Goal: Obtain resource: Download file/media

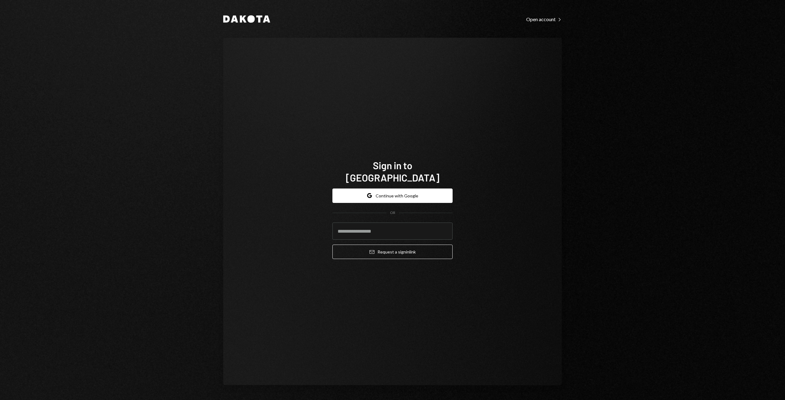
type input "**********"
click at [384, 245] on button "Email Request a sign in link" at bounding box center [392, 252] width 120 height 14
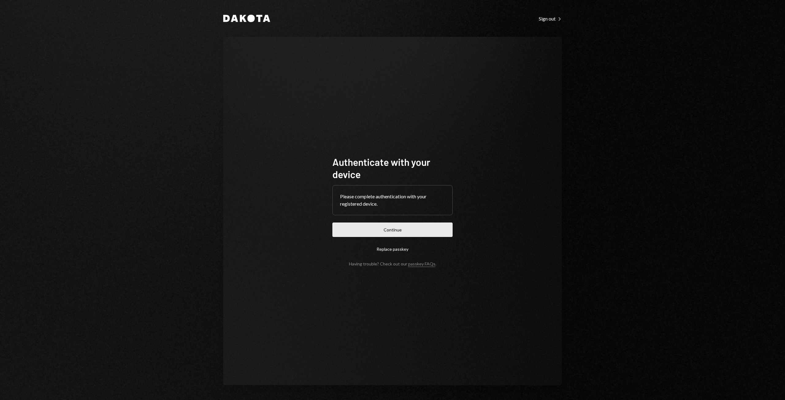
click at [436, 230] on button "Continue" at bounding box center [392, 230] width 120 height 14
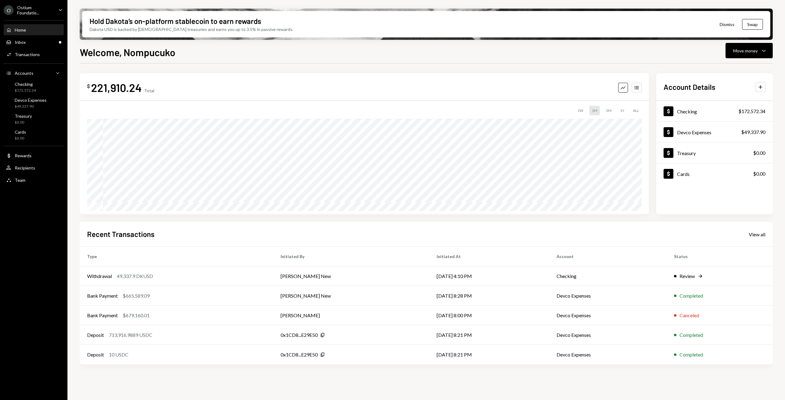
click at [55, 11] on div "O Ostium Foundatio... Caret Down" at bounding box center [33, 10] width 67 height 10
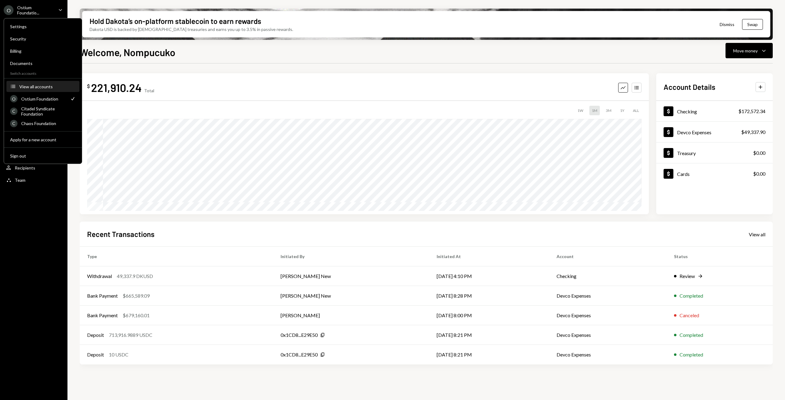
click at [39, 89] on button "Accounts View all accounts" at bounding box center [42, 86] width 73 height 11
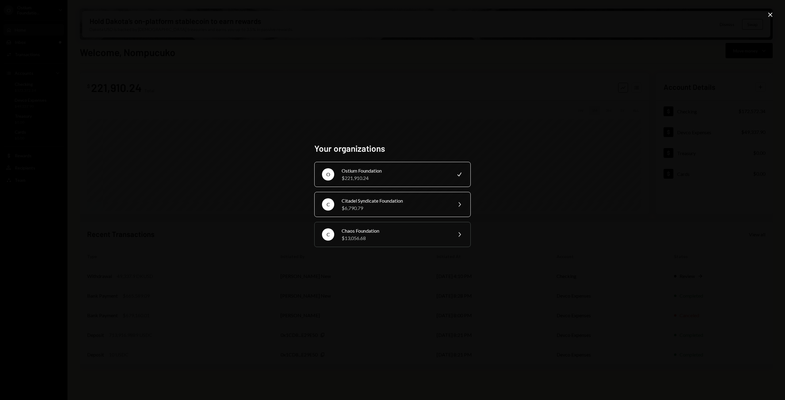
click at [391, 201] on div "Citadel Syndicate Foundation" at bounding box center [395, 200] width 107 height 7
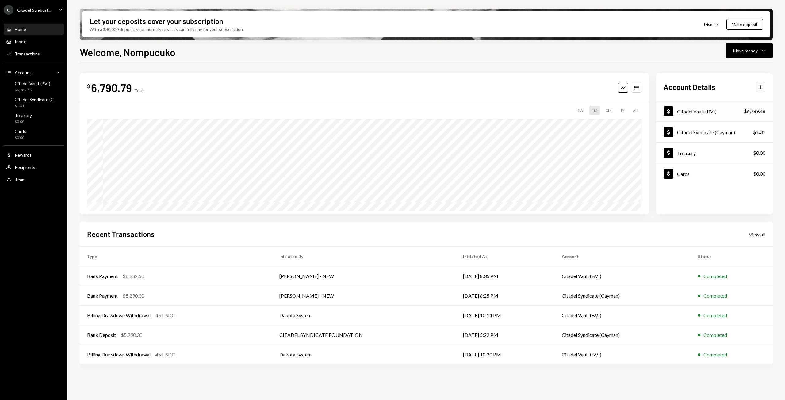
click at [698, 109] on div "Citadel Vault (BVI)" at bounding box center [697, 112] width 40 height 6
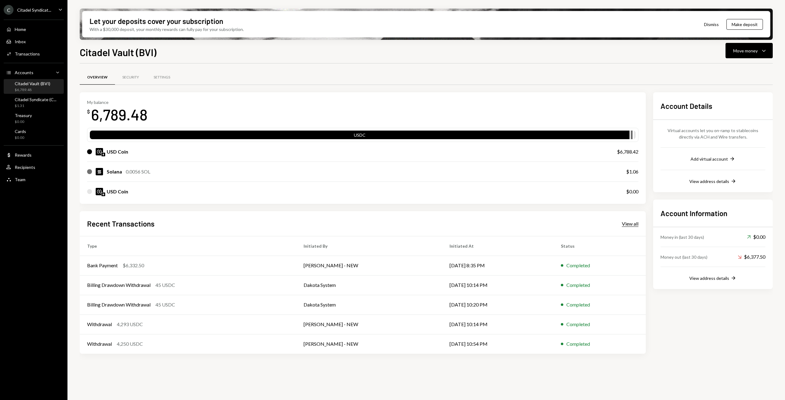
click at [634, 224] on div "View all" at bounding box center [630, 224] width 17 height 6
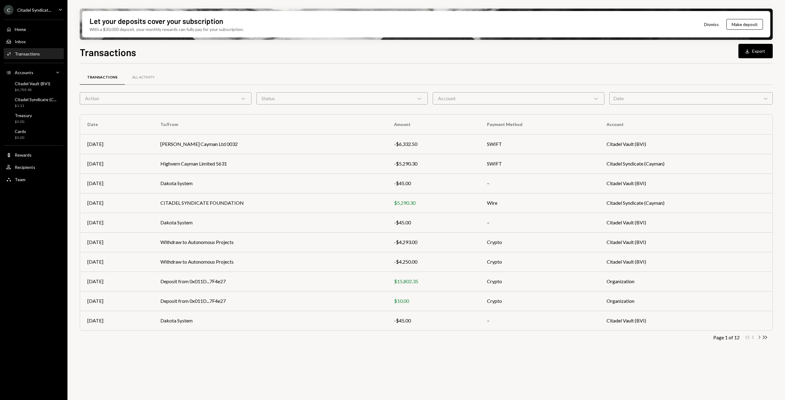
click at [761, 336] on icon "Chevron Right" at bounding box center [759, 338] width 6 height 6
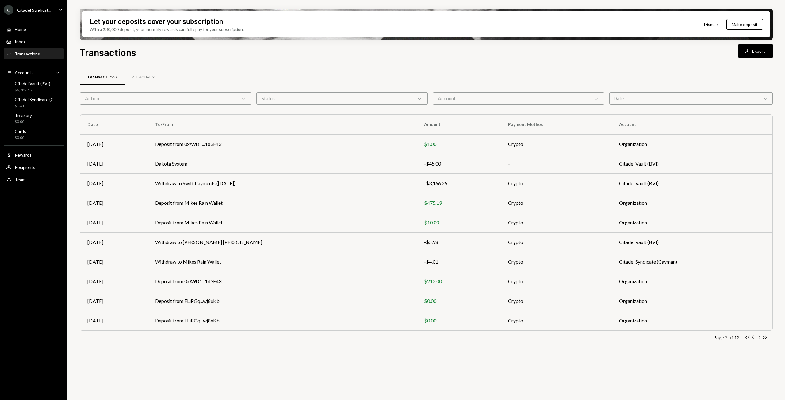
click at [761, 336] on icon "Chevron Right" at bounding box center [759, 338] width 6 height 6
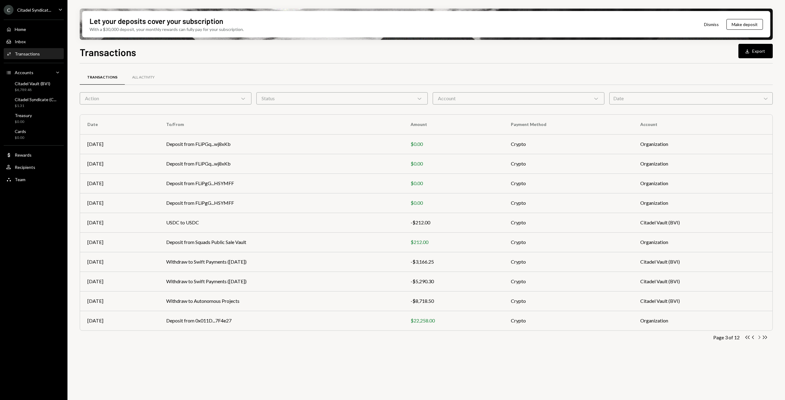
click at [761, 336] on icon "Chevron Right" at bounding box center [759, 338] width 6 height 6
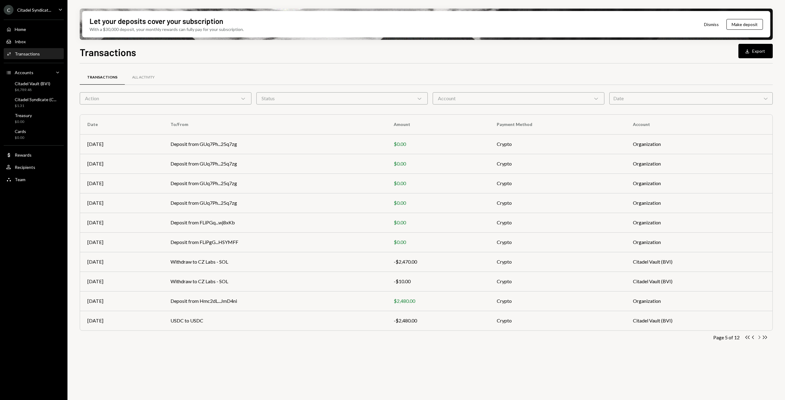
click at [761, 336] on icon "Chevron Right" at bounding box center [759, 338] width 6 height 6
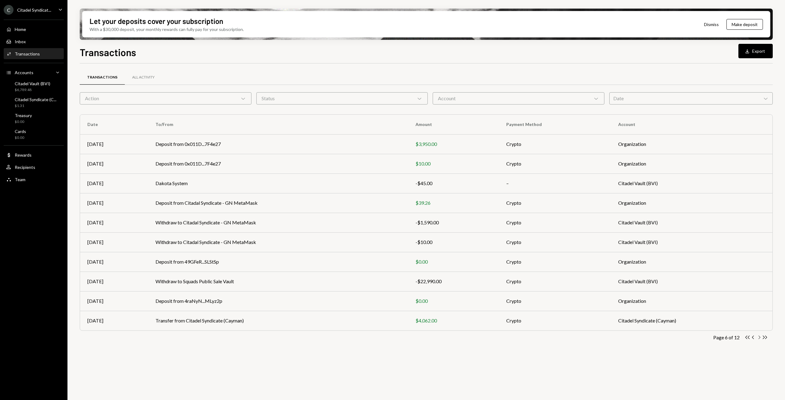
click at [761, 336] on icon "Chevron Right" at bounding box center [759, 338] width 6 height 6
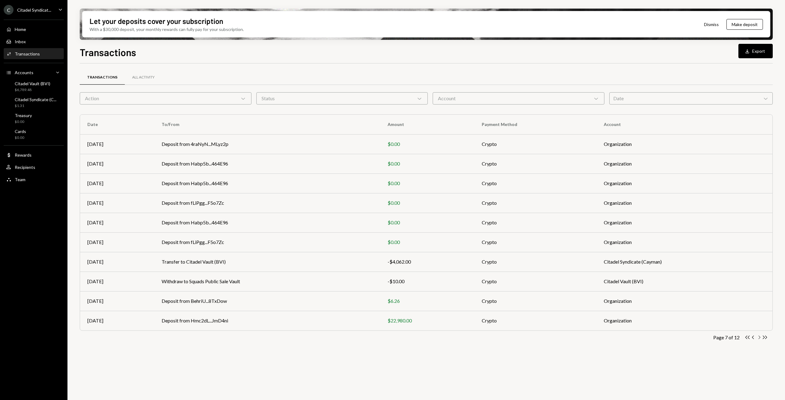
click at [761, 336] on icon "Chevron Right" at bounding box center [759, 338] width 6 height 6
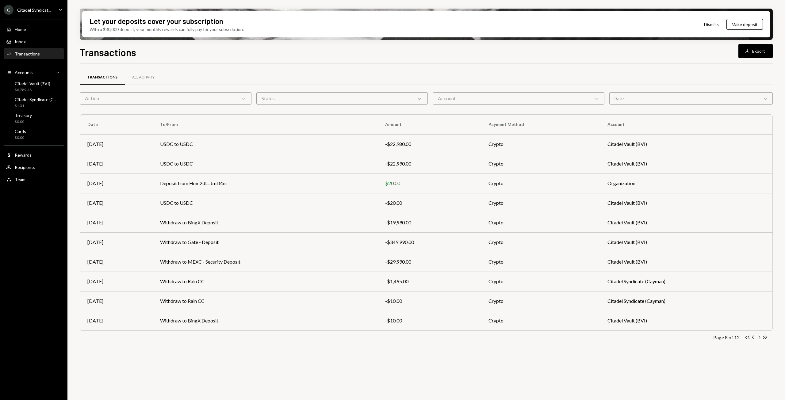
click at [761, 336] on icon "Chevron Right" at bounding box center [759, 338] width 6 height 6
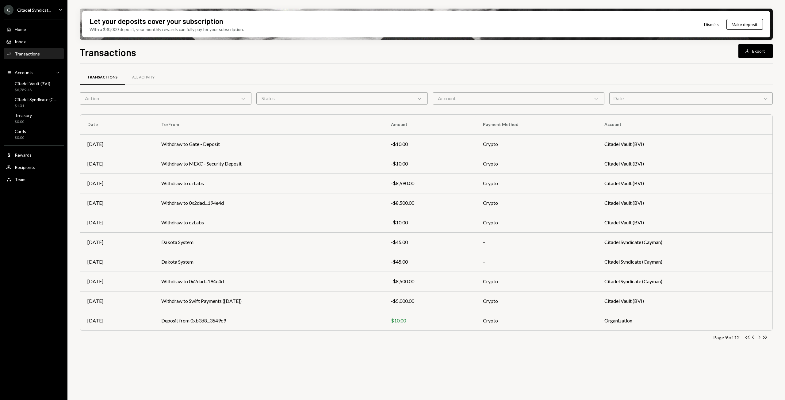
click at [761, 336] on icon "Chevron Right" at bounding box center [759, 338] width 6 height 6
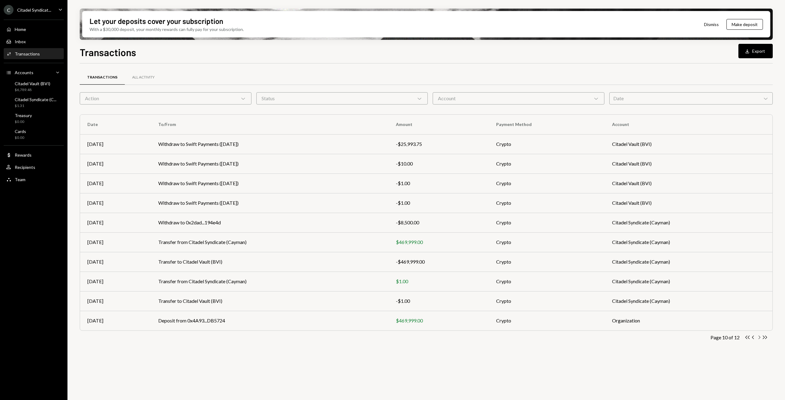
click at [761, 336] on icon "Chevron Right" at bounding box center [759, 338] width 6 height 6
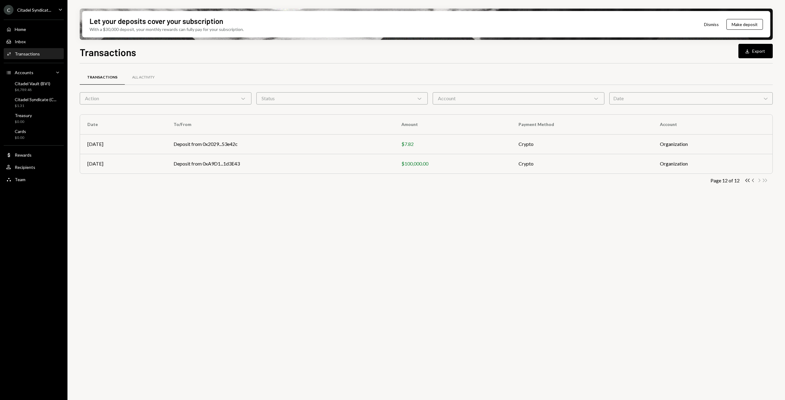
click at [751, 179] on icon "Chevron Left" at bounding box center [754, 181] width 6 height 6
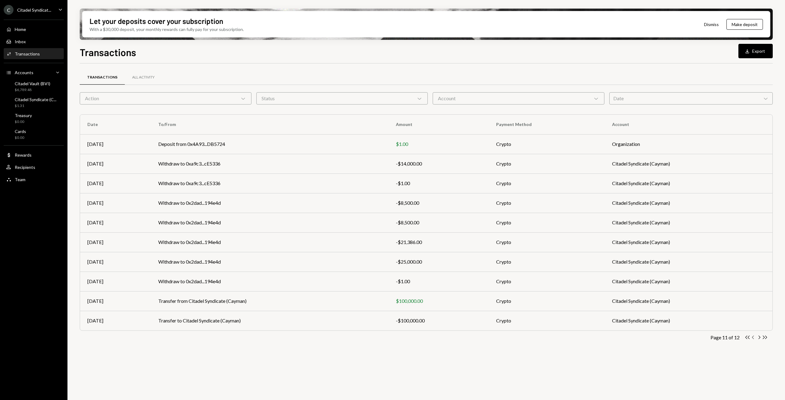
click at [754, 338] on icon "Chevron Left" at bounding box center [754, 338] width 6 height 6
click at [751, 50] on div "Download" at bounding box center [748, 51] width 8 height 6
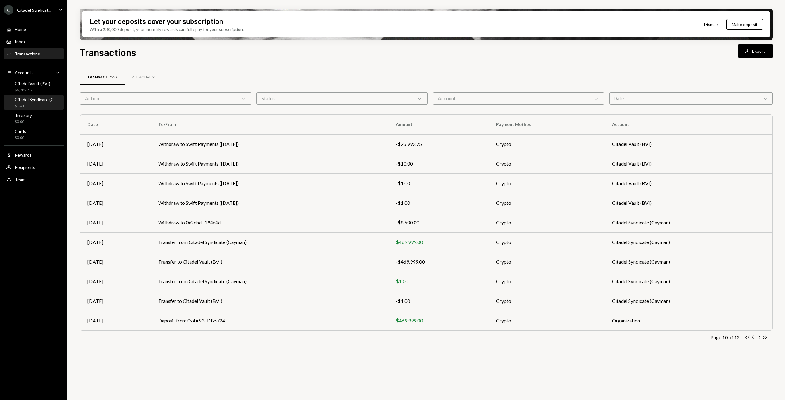
click at [37, 105] on div "$1.31" at bounding box center [36, 105] width 42 height 5
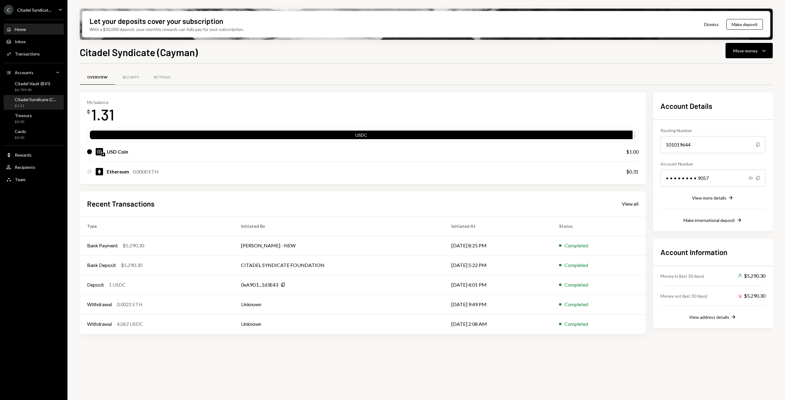
click at [22, 28] on div "Home" at bounding box center [20, 29] width 11 height 5
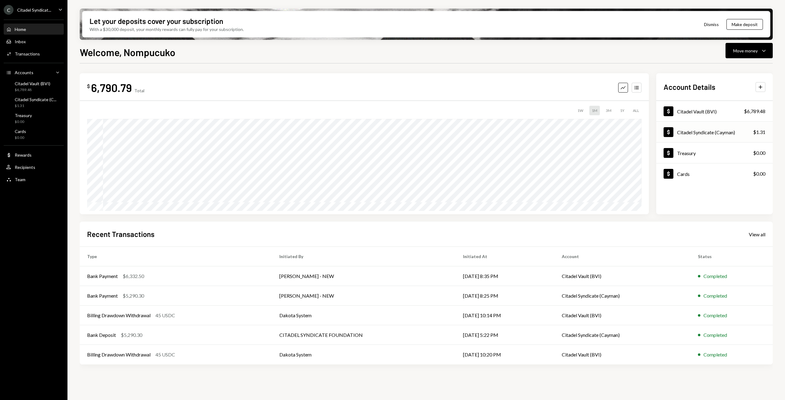
click at [710, 134] on div "Citadel Syndicate (Cayman)" at bounding box center [706, 132] width 58 height 6
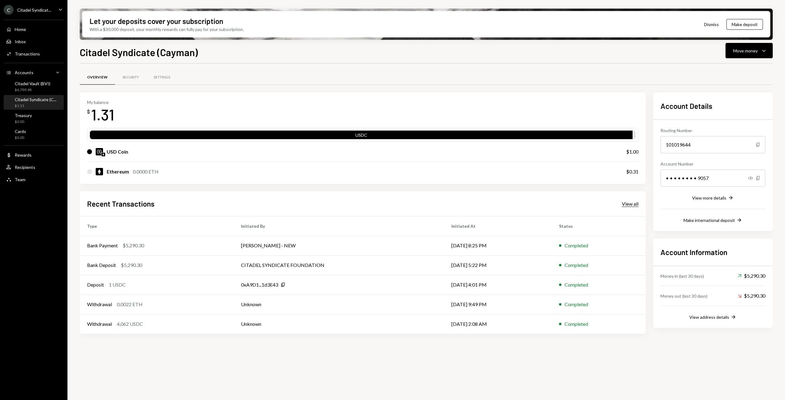
click at [633, 204] on div "View all" at bounding box center [630, 204] width 17 height 6
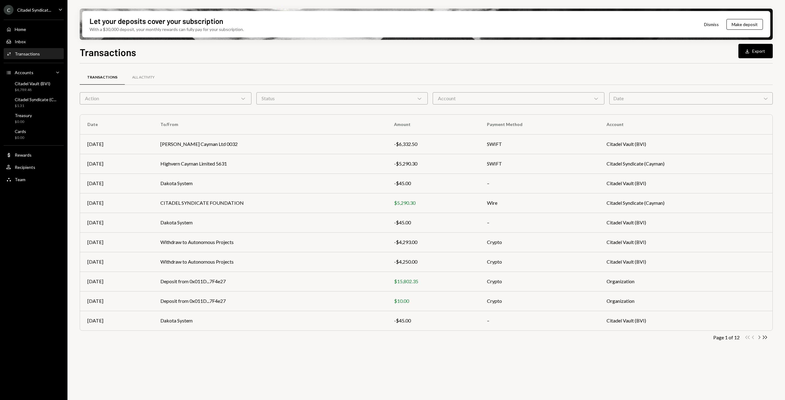
click at [760, 336] on icon "Chevron Right" at bounding box center [759, 338] width 6 height 6
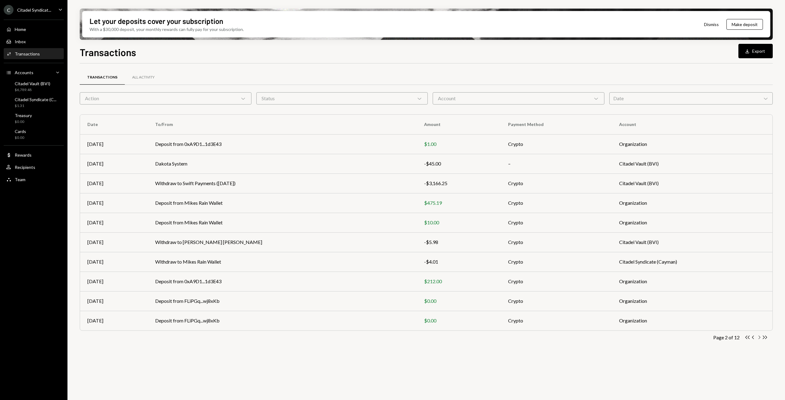
click at [760, 336] on icon "Chevron Right" at bounding box center [759, 338] width 6 height 6
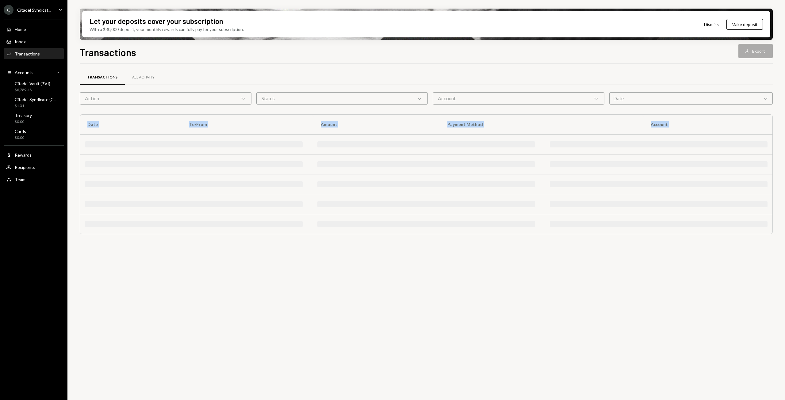
click at [760, 336] on div "Transactions All Activity Action Chevron Down Status Chevron Down Account Chevr…" at bounding box center [426, 235] width 693 height 344
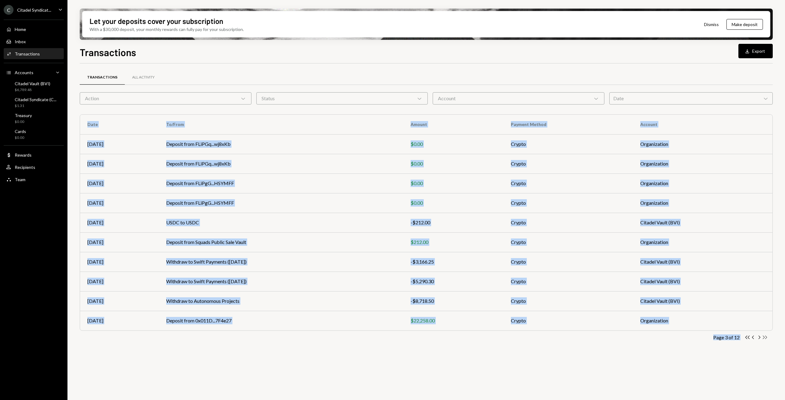
click at [767, 336] on icon "Double Arrow Right" at bounding box center [765, 338] width 6 height 6
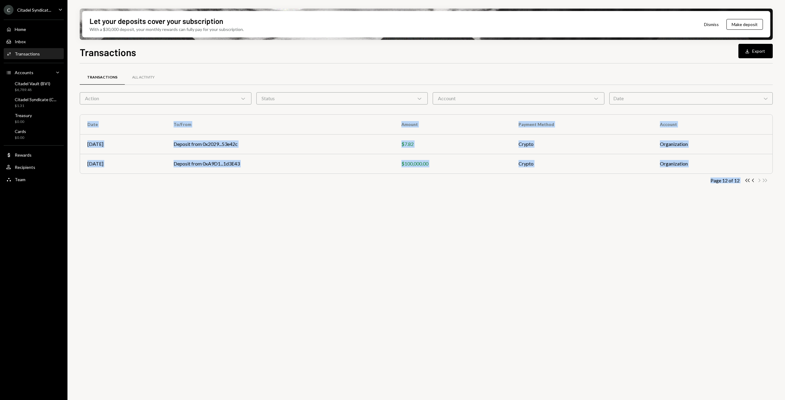
click at [735, 263] on div "Transactions All Activity Action Chevron Down Status Chevron Down Account Chevr…" at bounding box center [426, 235] width 693 height 344
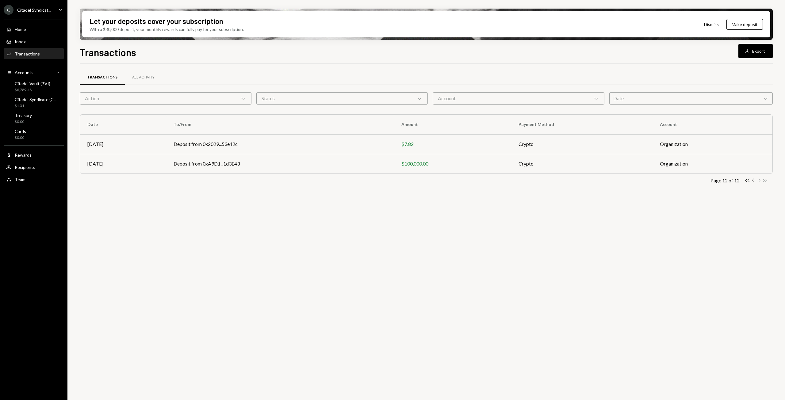
click at [754, 179] on icon "Chevron Left" at bounding box center [754, 181] width 6 height 6
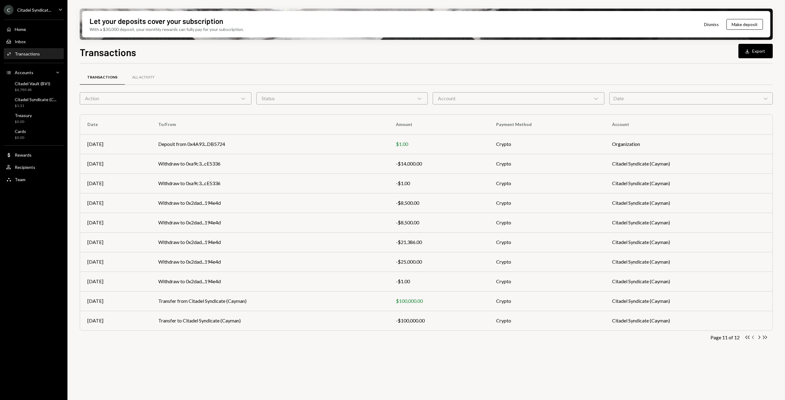
click at [754, 337] on icon "Chevron Left" at bounding box center [754, 338] width 6 height 6
click at [766, 51] on button "Download Export" at bounding box center [756, 51] width 34 height 14
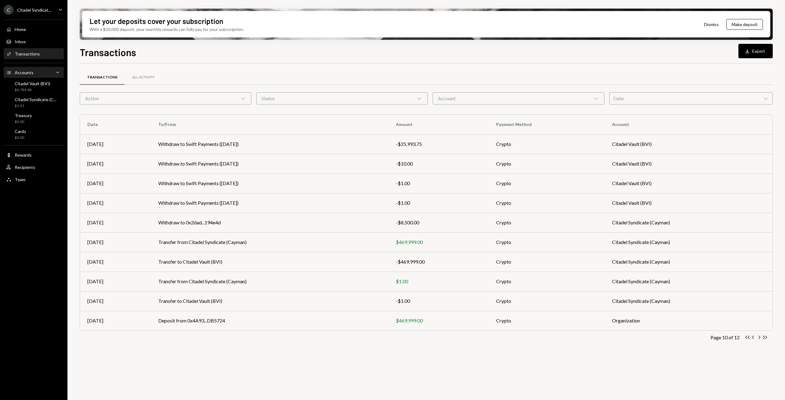
click at [28, 72] on div "Accounts" at bounding box center [24, 72] width 19 height 5
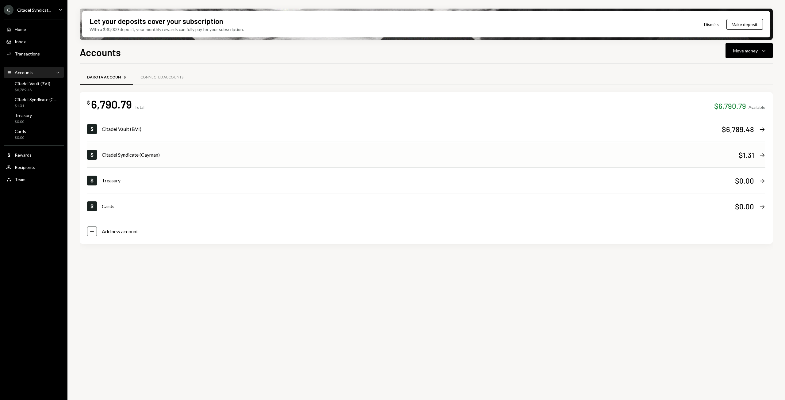
click at [151, 153] on div "Citadel Syndicate (Cayman)" at bounding box center [420, 154] width 637 height 7
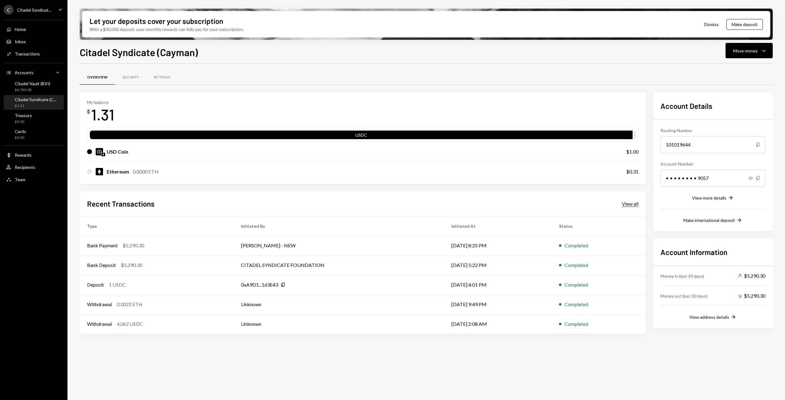
click at [630, 205] on div "View all" at bounding box center [630, 204] width 17 height 6
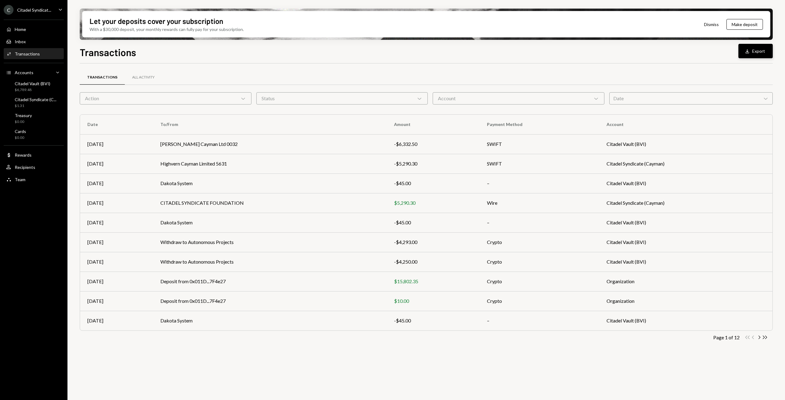
click at [754, 53] on button "Download Export" at bounding box center [756, 51] width 34 height 14
click at [27, 82] on div "Citadel Vault (BVI)" at bounding box center [33, 83] width 36 height 5
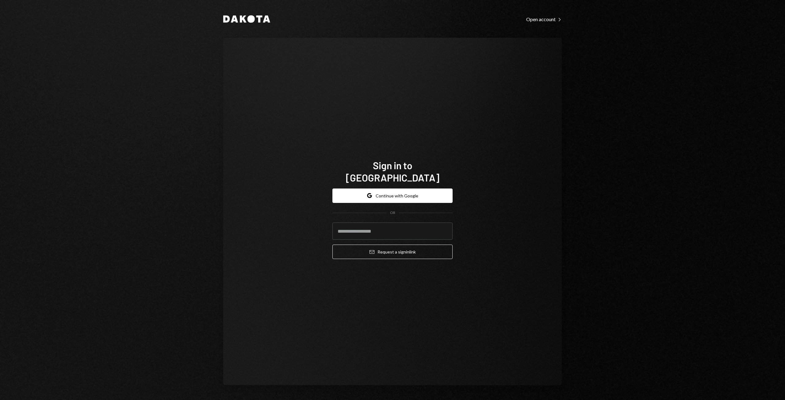
click at [363, 135] on div "Sign in to Dakota Google Continue with Google OR Email Request a sign in link" at bounding box center [392, 212] width 339 height 348
click at [357, 228] on input "email" at bounding box center [392, 231] width 120 height 17
type input "**********"
click at [394, 249] on button "Email Request a sign in link" at bounding box center [392, 252] width 120 height 14
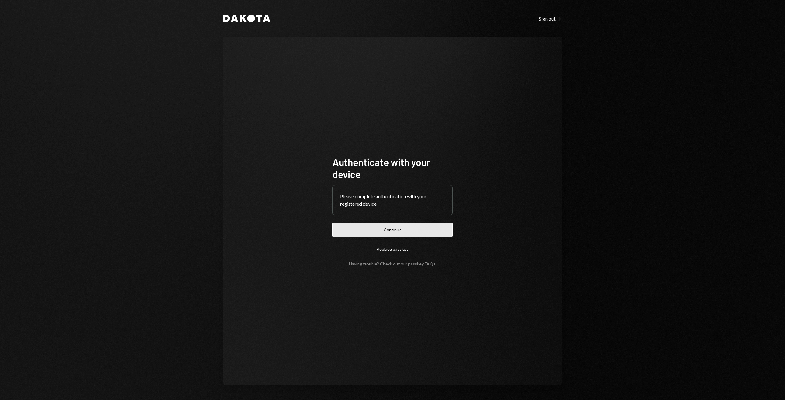
click at [383, 232] on button "Continue" at bounding box center [392, 230] width 120 height 14
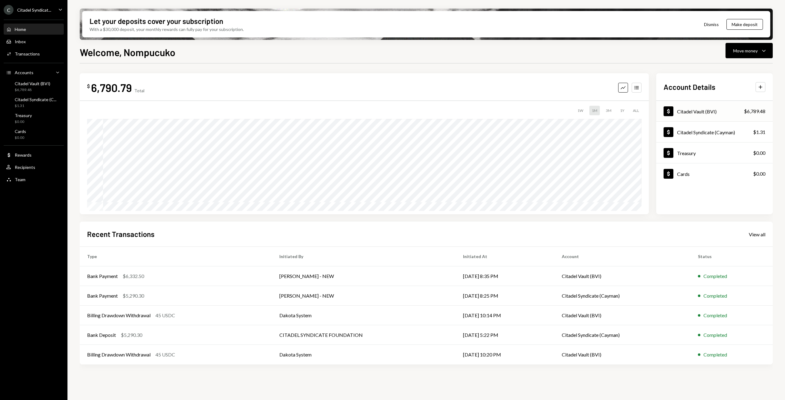
click at [715, 112] on div "Citadel Vault (BVI)" at bounding box center [697, 112] width 40 height 6
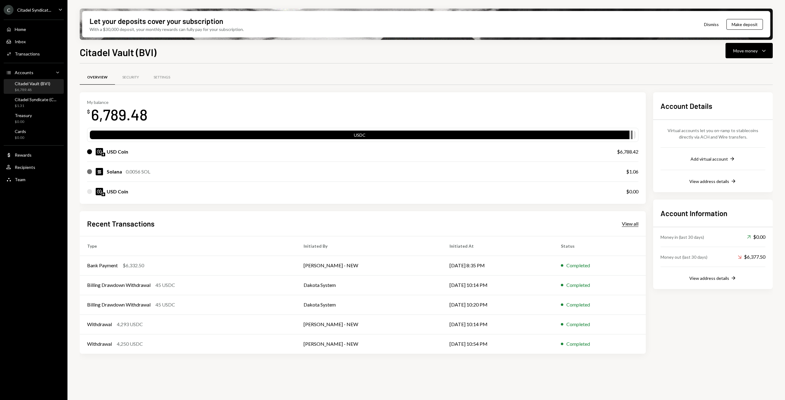
click at [632, 223] on div "View all" at bounding box center [630, 224] width 17 height 6
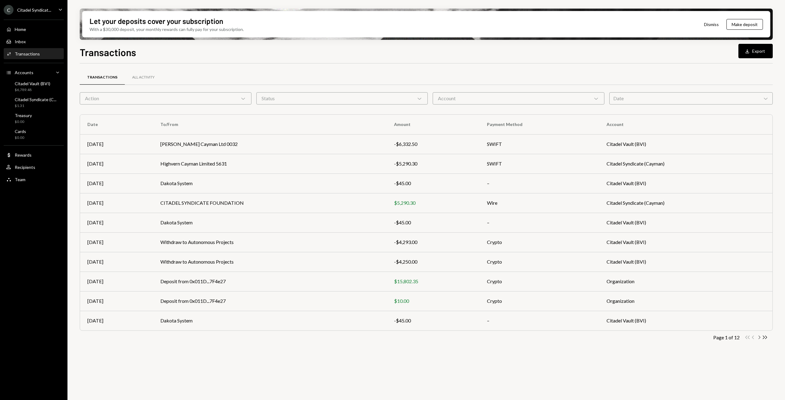
click at [759, 337] on icon "Chevron Right" at bounding box center [759, 338] width 6 height 6
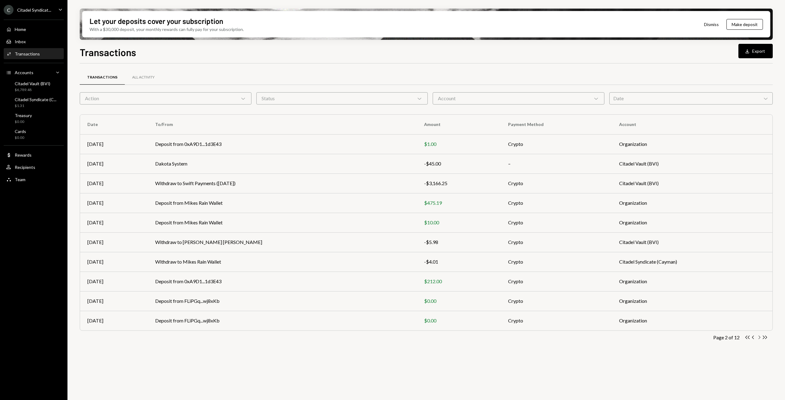
click at [759, 337] on icon "Chevron Right" at bounding box center [759, 338] width 6 height 6
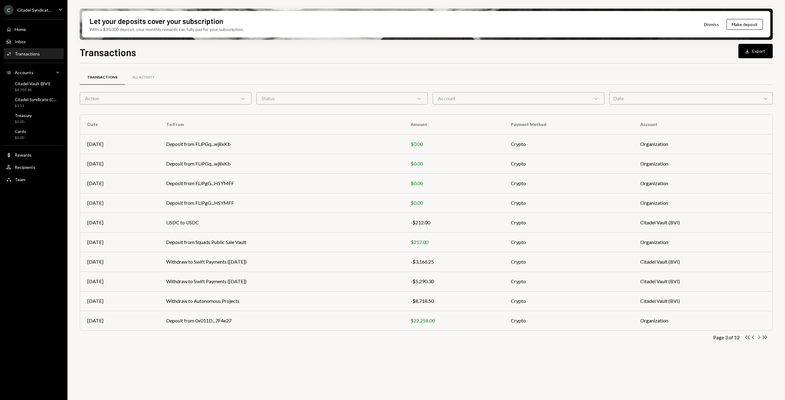
click at [759, 337] on icon "Chevron Right" at bounding box center [759, 338] width 6 height 6
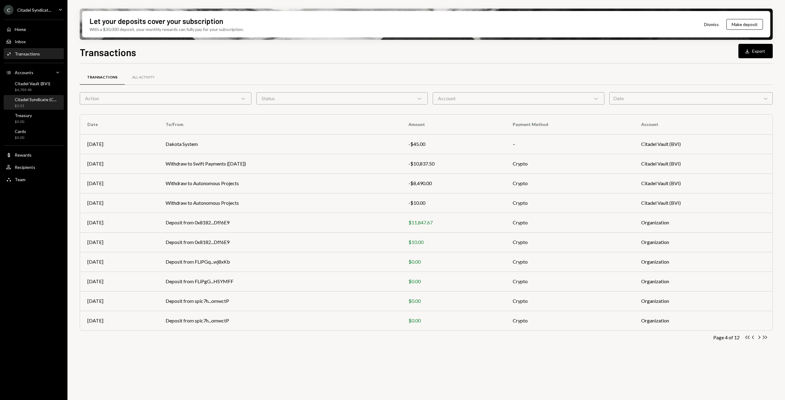
click at [34, 103] on div "Citadel Syndicate (C... $1.31" at bounding box center [36, 103] width 42 height 12
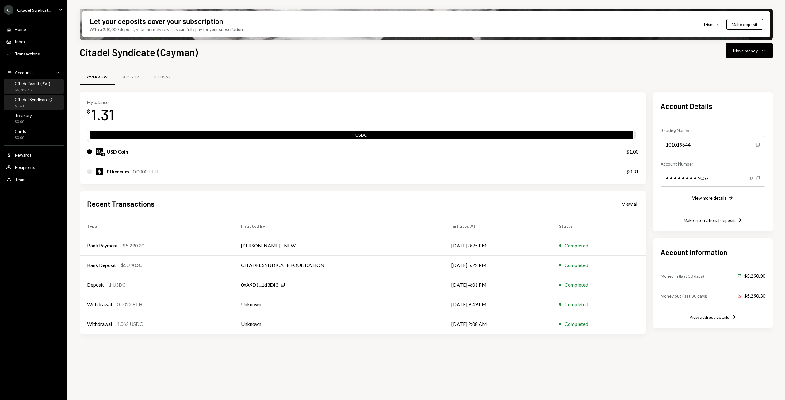
click at [33, 87] on div "$6,789.48" at bounding box center [33, 89] width 36 height 5
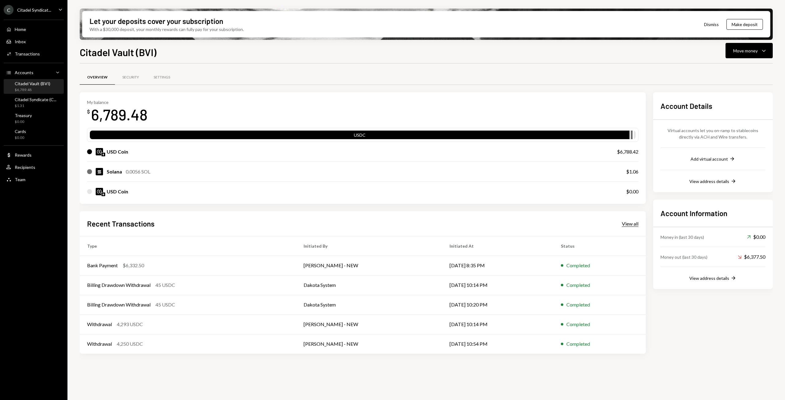
click at [626, 222] on div "View all" at bounding box center [630, 224] width 17 height 6
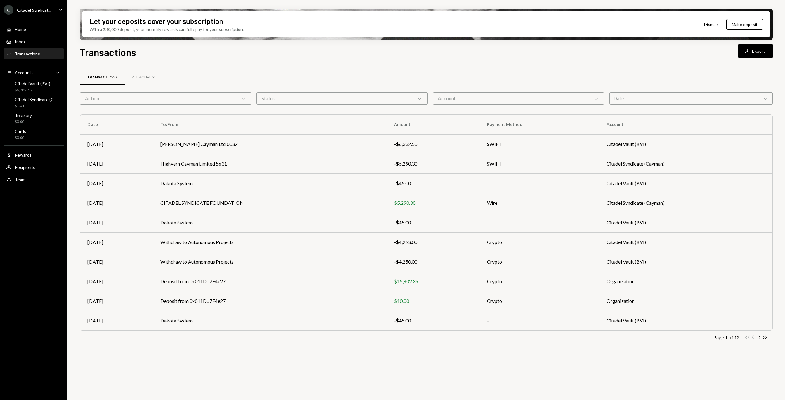
click at [534, 103] on div "Account Chevron Down" at bounding box center [519, 98] width 172 height 12
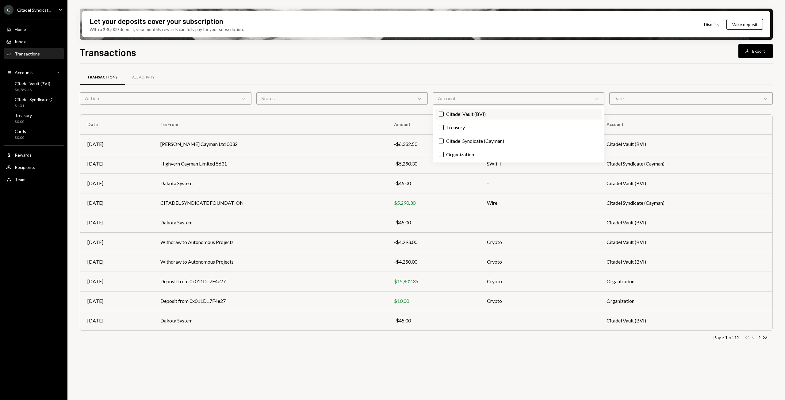
click at [441, 114] on button "Citadel Vault (BVI)" at bounding box center [441, 114] width 5 height 5
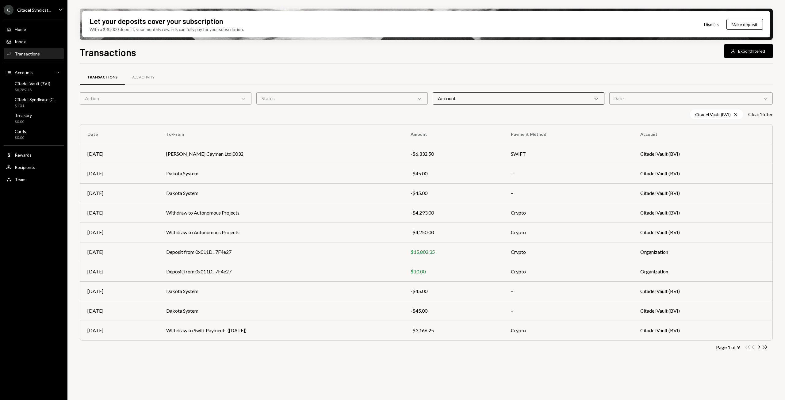
click at [398, 103] on div "Status Chevron Down" at bounding box center [342, 98] width 172 height 12
click at [266, 129] on button "Completed" at bounding box center [265, 127] width 5 height 5
click at [236, 100] on div "Action Chevron Down" at bounding box center [166, 98] width 172 height 12
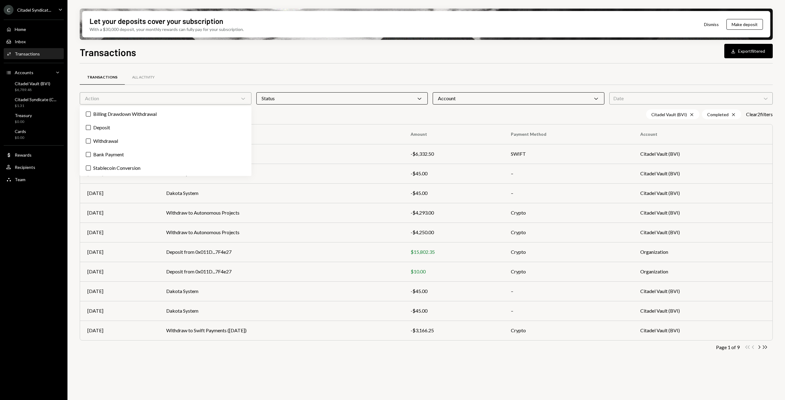
click at [335, 67] on div "Transactions All Activity Action Chevron Down Status Chevron Down Account Chevr…" at bounding box center [426, 214] width 693 height 303
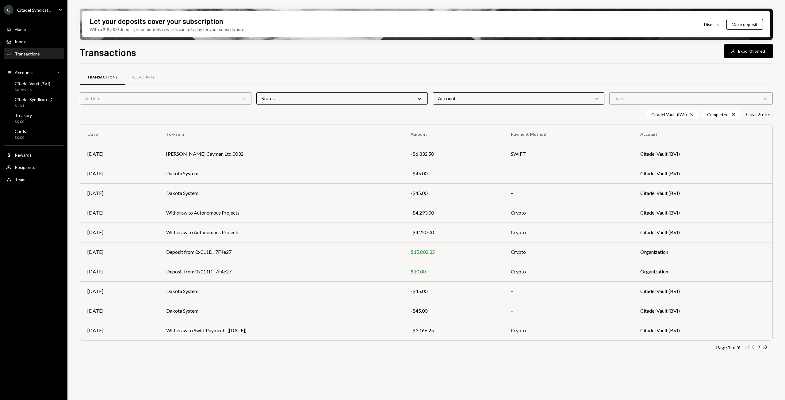
click at [652, 102] on div "Date Chevron Down" at bounding box center [691, 98] width 164 height 12
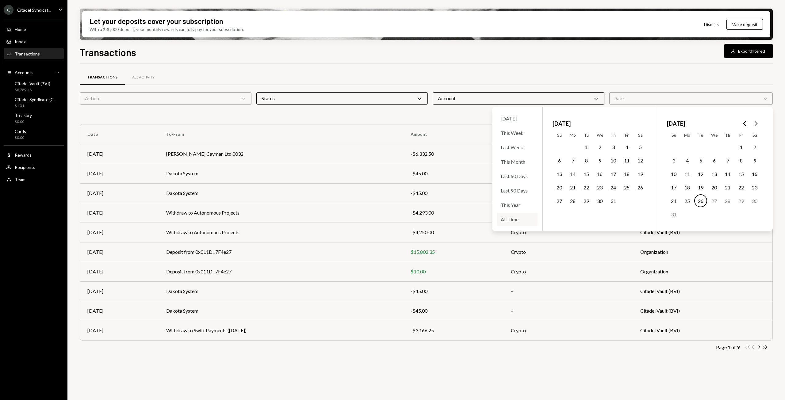
click at [506, 221] on div "All Time" at bounding box center [517, 219] width 40 height 13
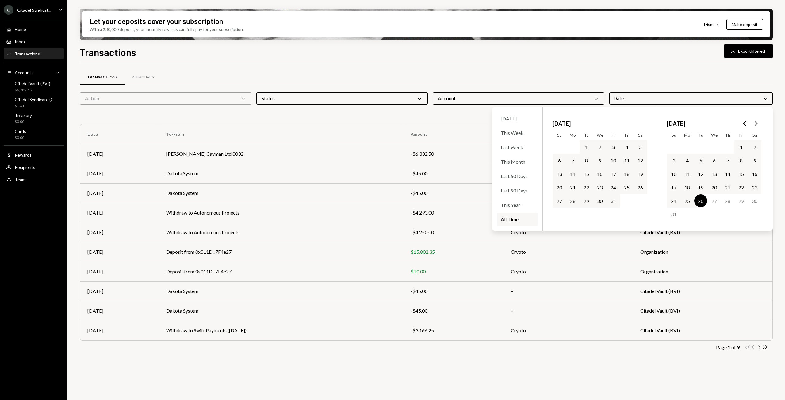
click at [502, 370] on div "Transactions All Activity Action Chevron Down Status Chevron Down Account Chevr…" at bounding box center [426, 235] width 693 height 344
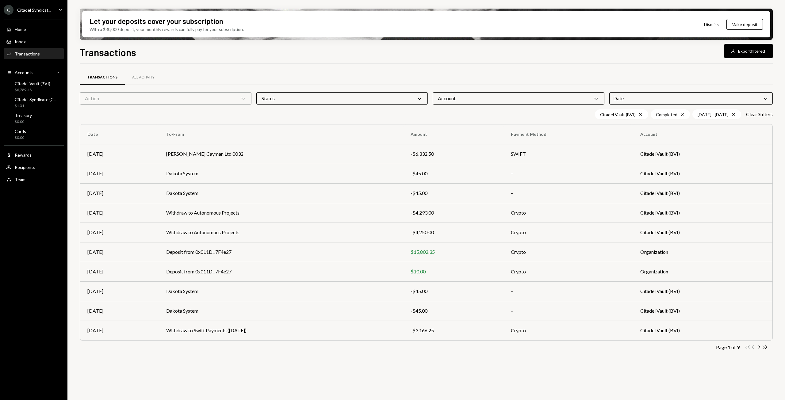
click at [249, 98] on div "Action Chevron Down" at bounding box center [166, 98] width 172 height 12
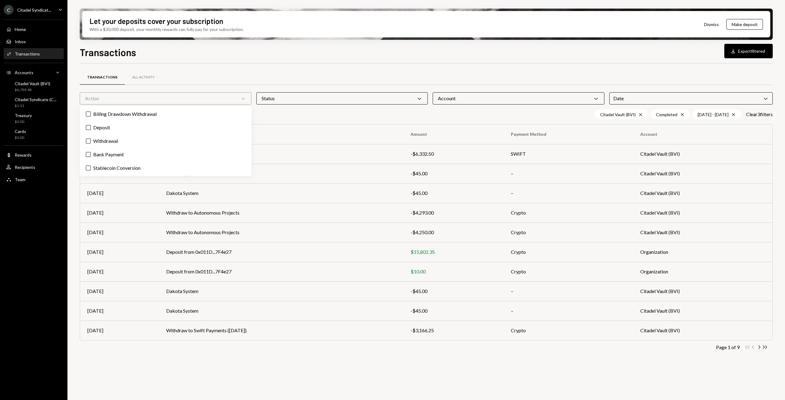
click at [446, 63] on div at bounding box center [426, 63] width 693 height 0
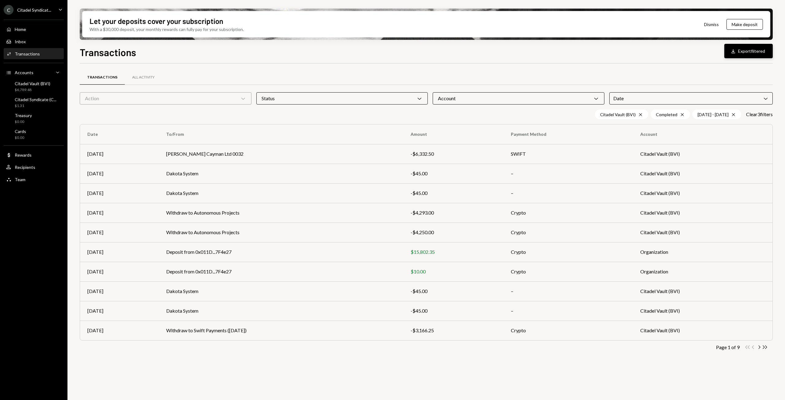
click at [754, 50] on button "Download Export filtered" at bounding box center [748, 51] width 48 height 14
click at [592, 99] on div "Account Chevron Down" at bounding box center [519, 98] width 172 height 12
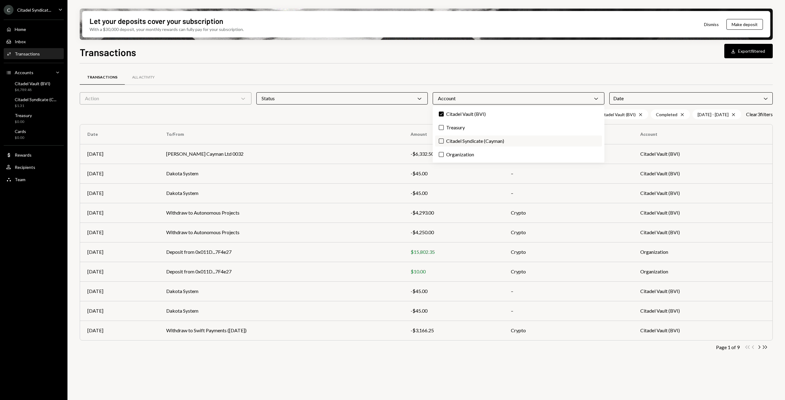
click at [443, 140] on button "Citadel Syndicate (Cayman)" at bounding box center [441, 141] width 5 height 5
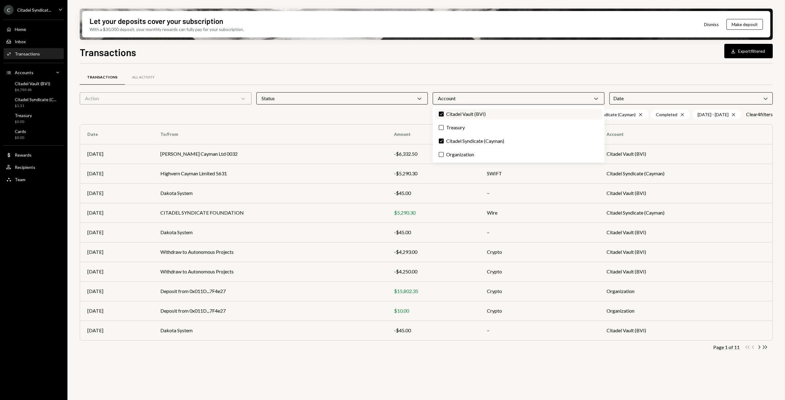
click at [443, 114] on button "Check" at bounding box center [441, 114] width 5 height 5
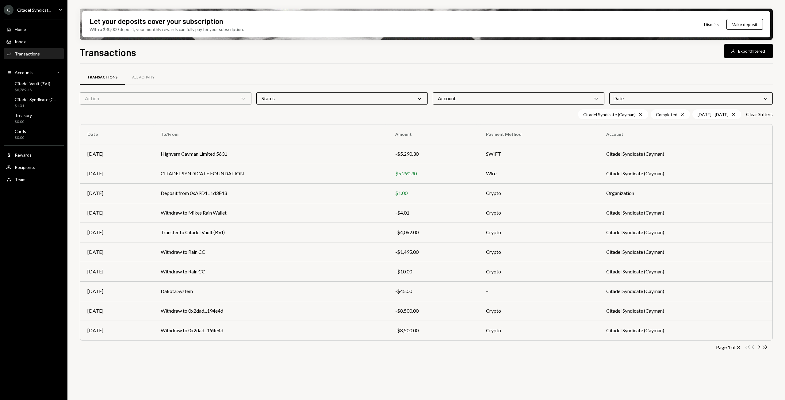
click at [571, 59] on div "Transactions Download Export filtered Transactions All Activity Action Chevron …" at bounding box center [426, 241] width 693 height 392
click at [752, 49] on button "Download Export filtered" at bounding box center [748, 51] width 48 height 14
click at [577, 99] on div "Account Chevron Down" at bounding box center [519, 98] width 172 height 12
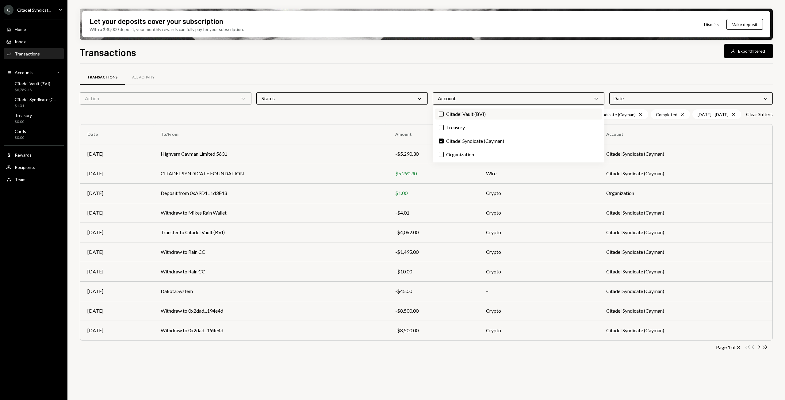
click at [442, 113] on button "Citadel Vault (BVI)" at bounding box center [441, 114] width 5 height 5
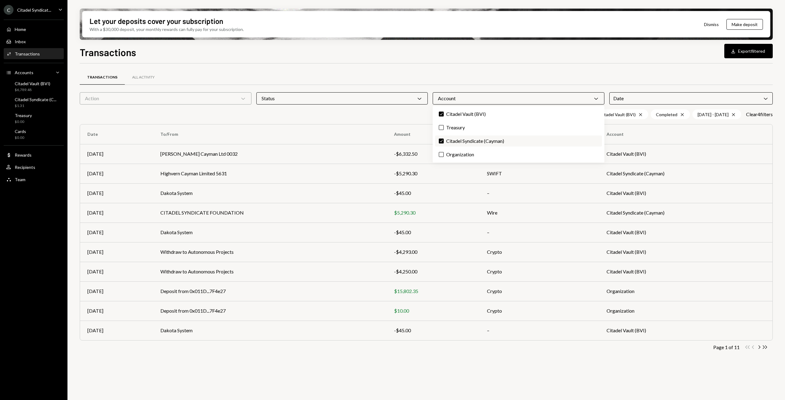
click at [441, 139] on button "Check" at bounding box center [441, 141] width 5 height 5
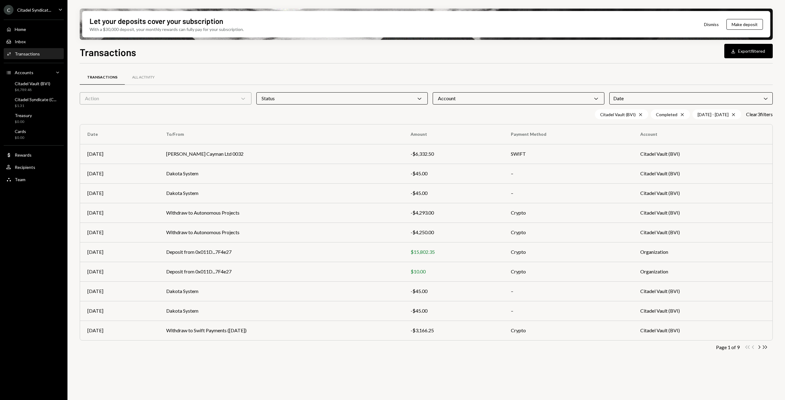
click at [565, 71] on div "Transactions All Activity" at bounding box center [426, 78] width 693 height 16
click at [606, 235] on td "Crypto" at bounding box center [568, 233] width 129 height 20
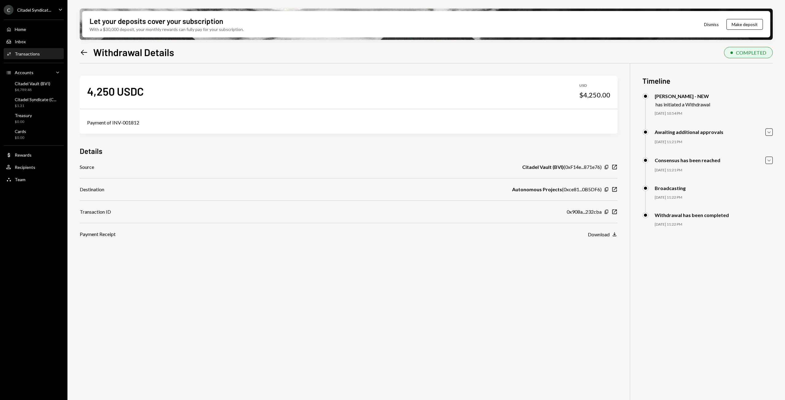
click at [86, 53] on icon "Left Arrow" at bounding box center [84, 52] width 9 height 9
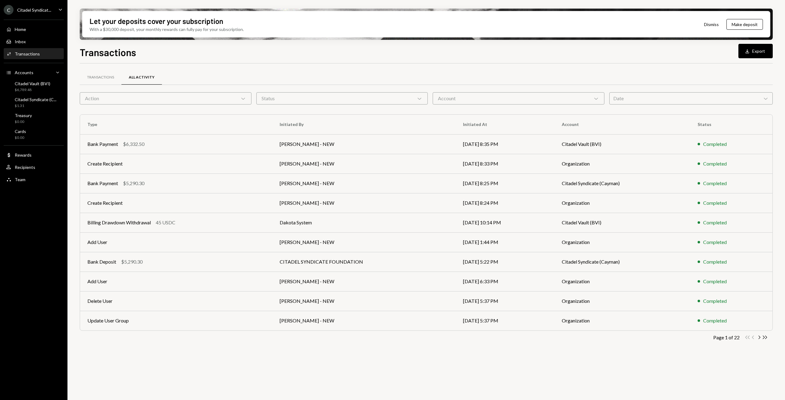
click at [495, 99] on div "Account Chevron Down" at bounding box center [519, 98] width 172 height 12
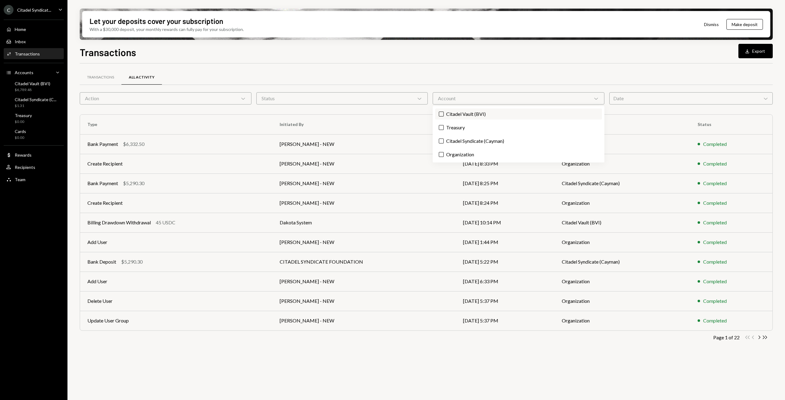
click at [450, 114] on label "Citadel Vault (BVI)" at bounding box center [518, 114] width 167 height 11
click at [444, 114] on button "Citadel Vault (BVI)" at bounding box center [441, 114] width 5 height 5
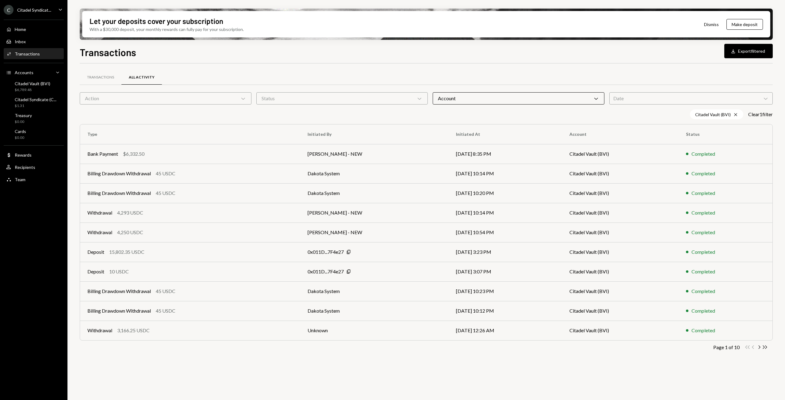
click at [589, 72] on div "Transactions All Activity" at bounding box center [426, 78] width 693 height 16
click at [344, 103] on div "Status Chevron Down" at bounding box center [342, 98] width 172 height 12
click at [270, 116] on label "Canceled" at bounding box center [342, 114] width 167 height 11
click at [267, 116] on button "Canceled" at bounding box center [265, 114] width 5 height 5
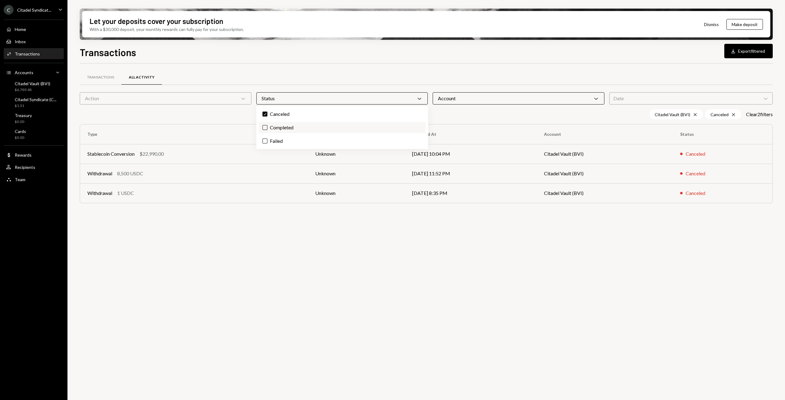
click at [267, 129] on button "Completed" at bounding box center [265, 127] width 5 height 5
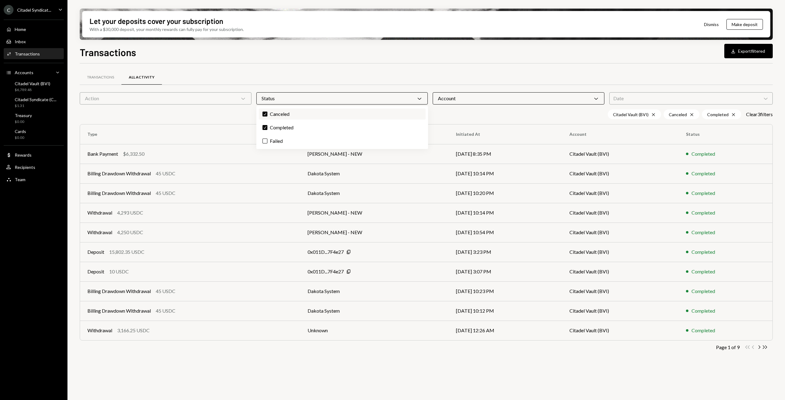
click at [268, 113] on label "Check Canceled" at bounding box center [342, 114] width 167 height 11
click at [267, 113] on button "Check" at bounding box center [265, 114] width 5 height 5
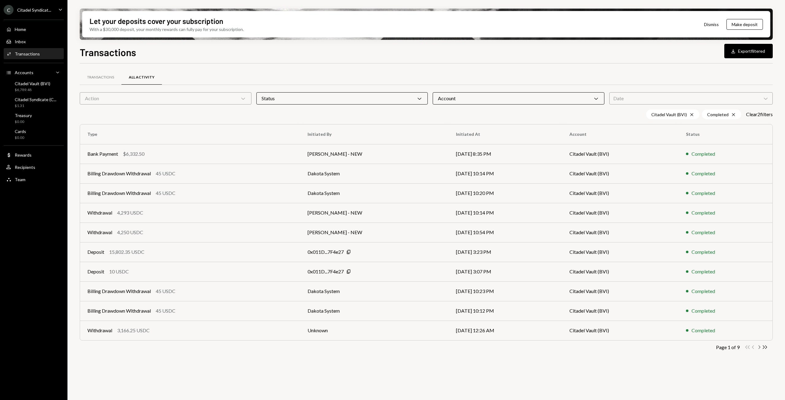
click at [759, 349] on icon "button" at bounding box center [760, 347] width 2 height 3
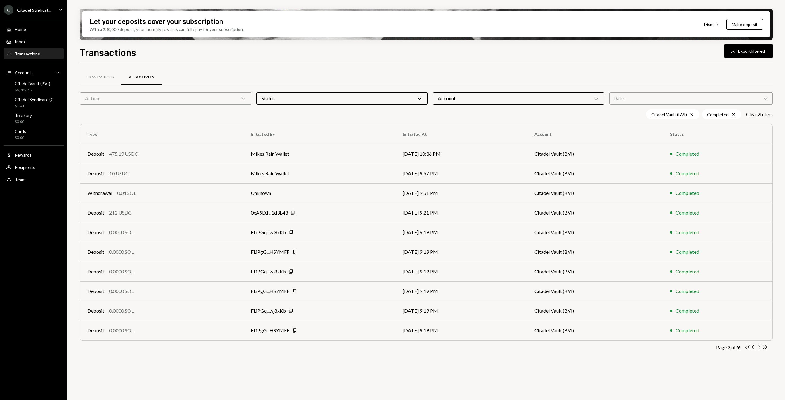
click at [760, 347] on icon "button" at bounding box center [760, 347] width 2 height 3
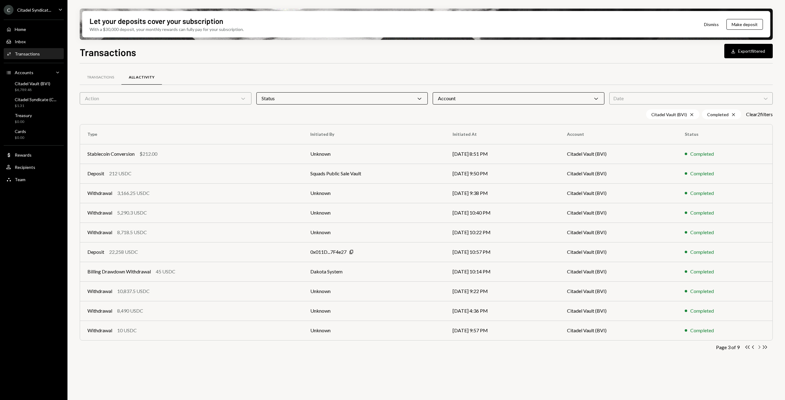
click at [760, 347] on icon "button" at bounding box center [760, 347] width 2 height 3
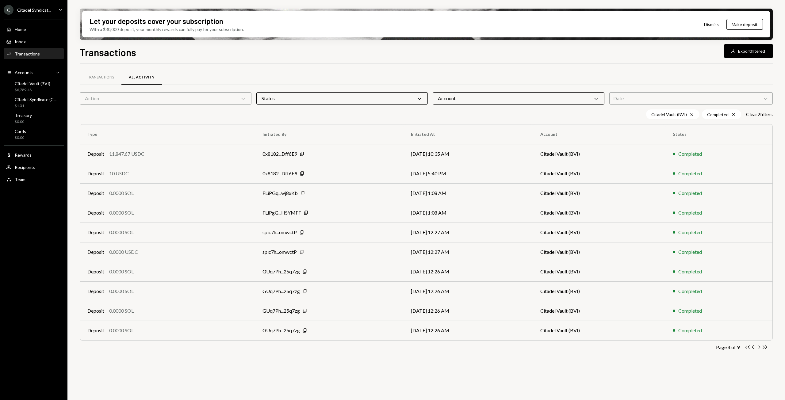
click at [759, 347] on icon "Chevron Right" at bounding box center [759, 347] width 6 height 6
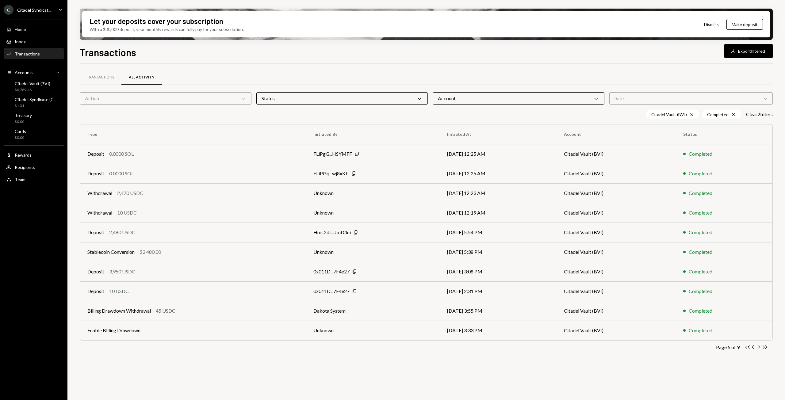
click at [759, 347] on icon "Chevron Right" at bounding box center [759, 347] width 6 height 6
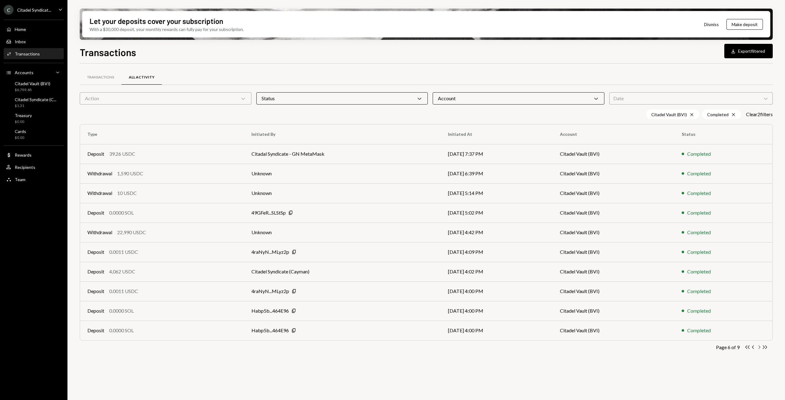
click at [759, 347] on icon "Chevron Right" at bounding box center [759, 347] width 6 height 6
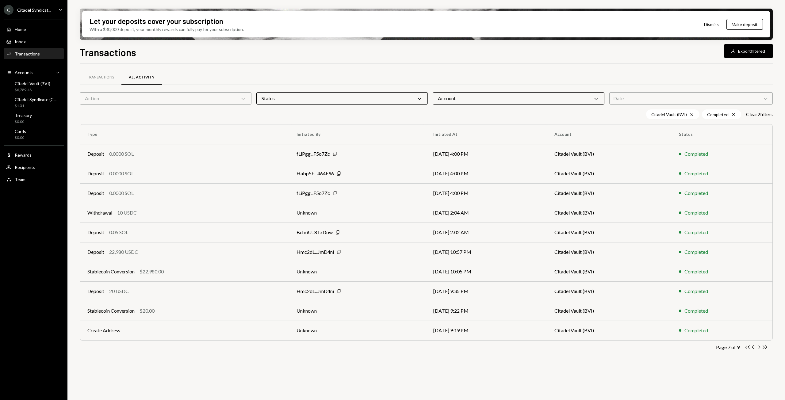
click at [759, 347] on icon "Chevron Right" at bounding box center [759, 347] width 6 height 6
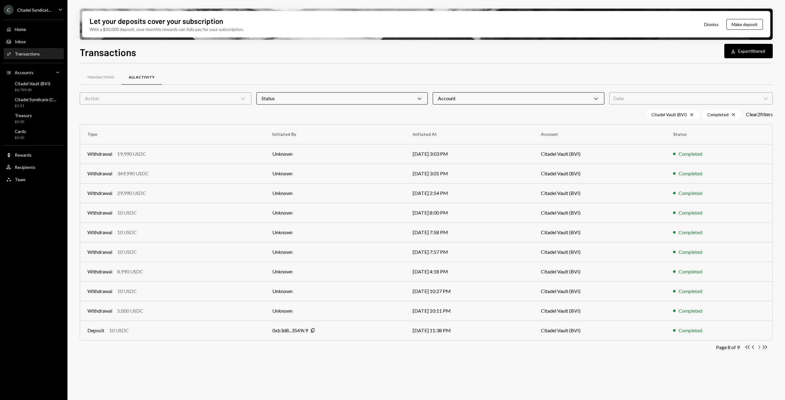
click at [759, 347] on icon "Chevron Right" at bounding box center [759, 347] width 6 height 6
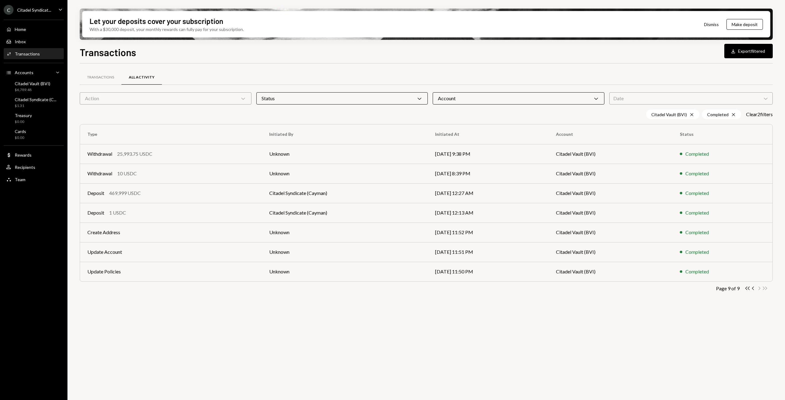
click at [567, 94] on div "Account Chevron Down" at bounding box center [519, 98] width 172 height 12
click at [690, 113] on icon at bounding box center [691, 114] width 3 height 3
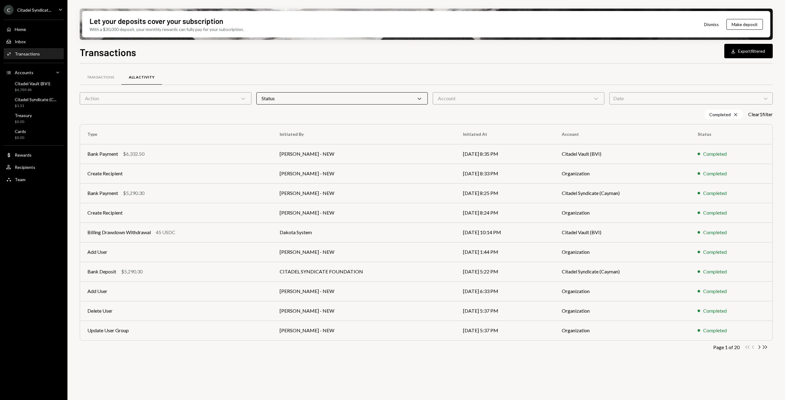
click at [573, 98] on div "Account Chevron Down" at bounding box center [519, 98] width 172 height 12
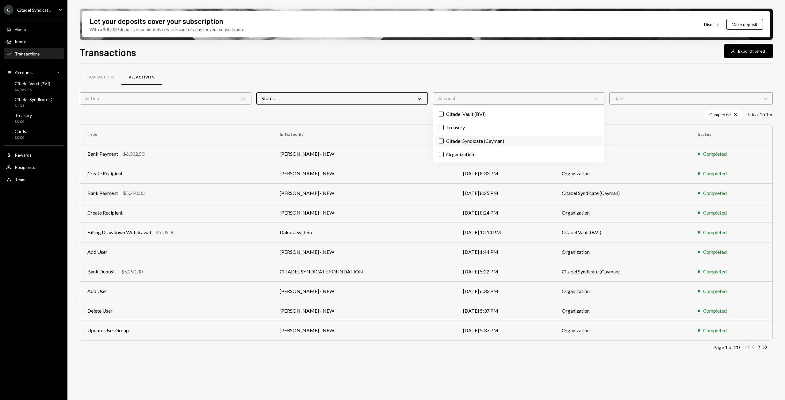
click at [441, 140] on button "Citadel Syndicate (Cayman)" at bounding box center [441, 141] width 5 height 5
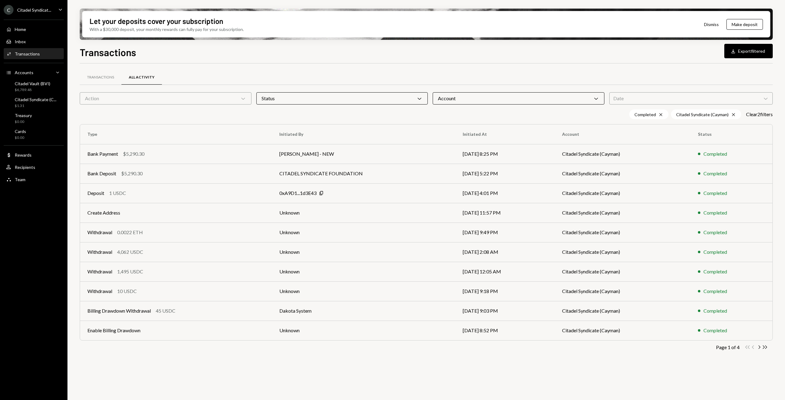
click at [504, 353] on div "Transactions All Activity Action Chevron Down Status Chevron Down Account Chevr…" at bounding box center [426, 219] width 693 height 293
click at [760, 347] on icon "button" at bounding box center [760, 347] width 2 height 3
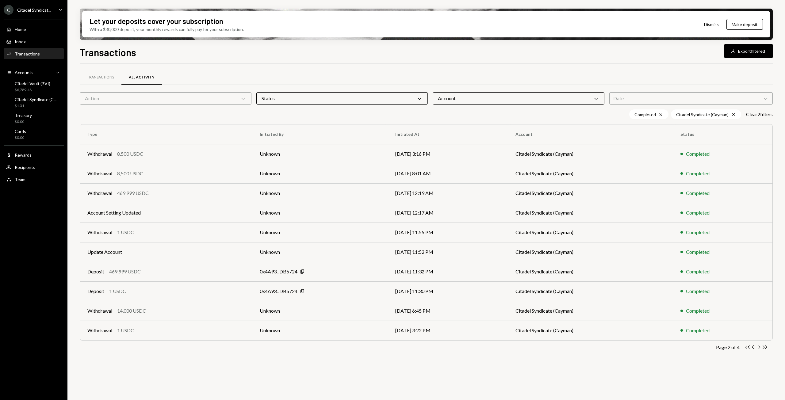
click at [760, 347] on icon "button" at bounding box center [760, 347] width 2 height 3
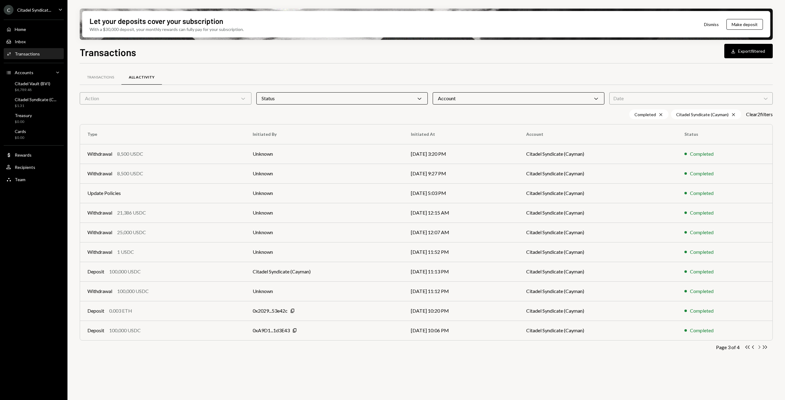
click at [760, 347] on icon "button" at bounding box center [760, 347] width 2 height 3
